Goal: Use online tool/utility: Utilize a website feature to perform a specific function

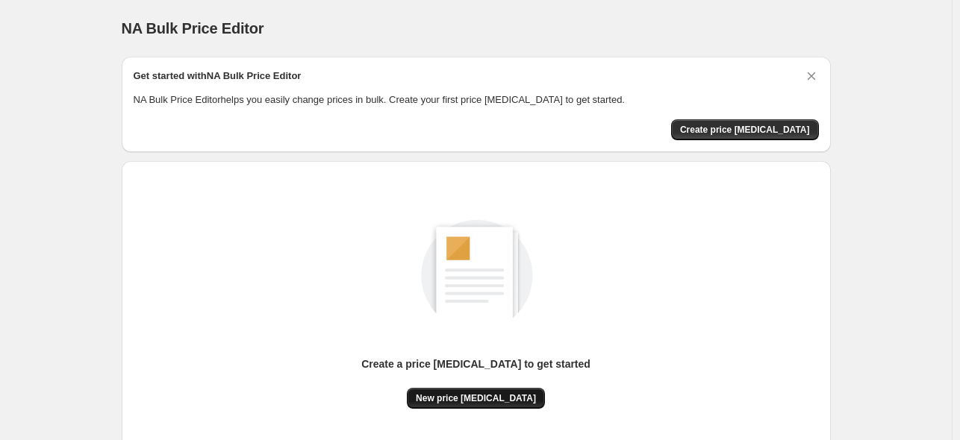
click at [451, 396] on span "New price [MEDICAL_DATA]" at bounding box center [476, 399] width 120 height 12
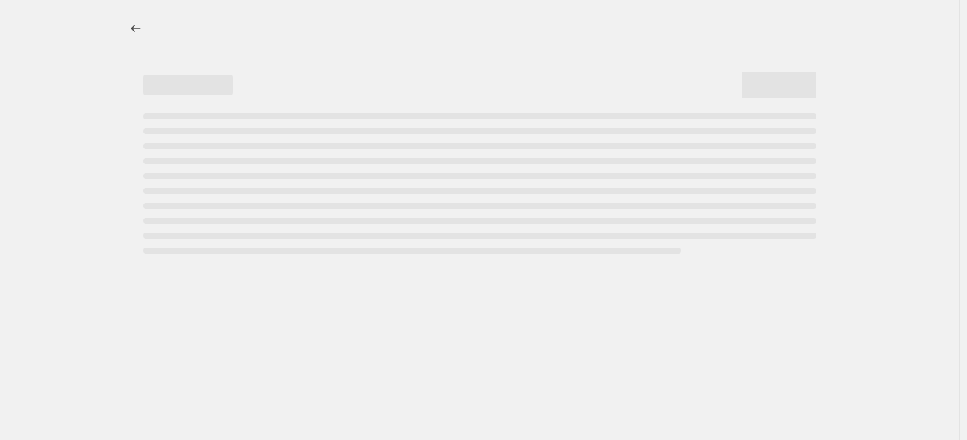
select select "percentage"
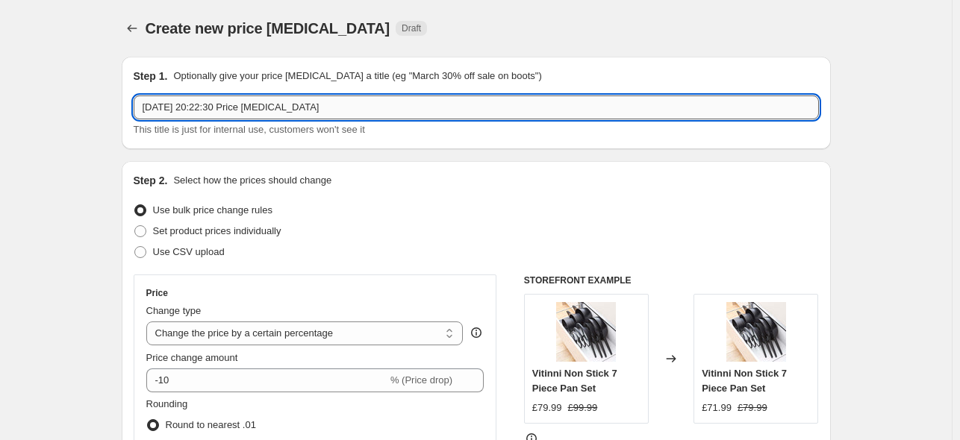
click at [348, 107] on input "7 sept. 2025, 20:22:30 Price change job" at bounding box center [476, 108] width 685 height 24
